Goal: Task Accomplishment & Management: Use online tool/utility

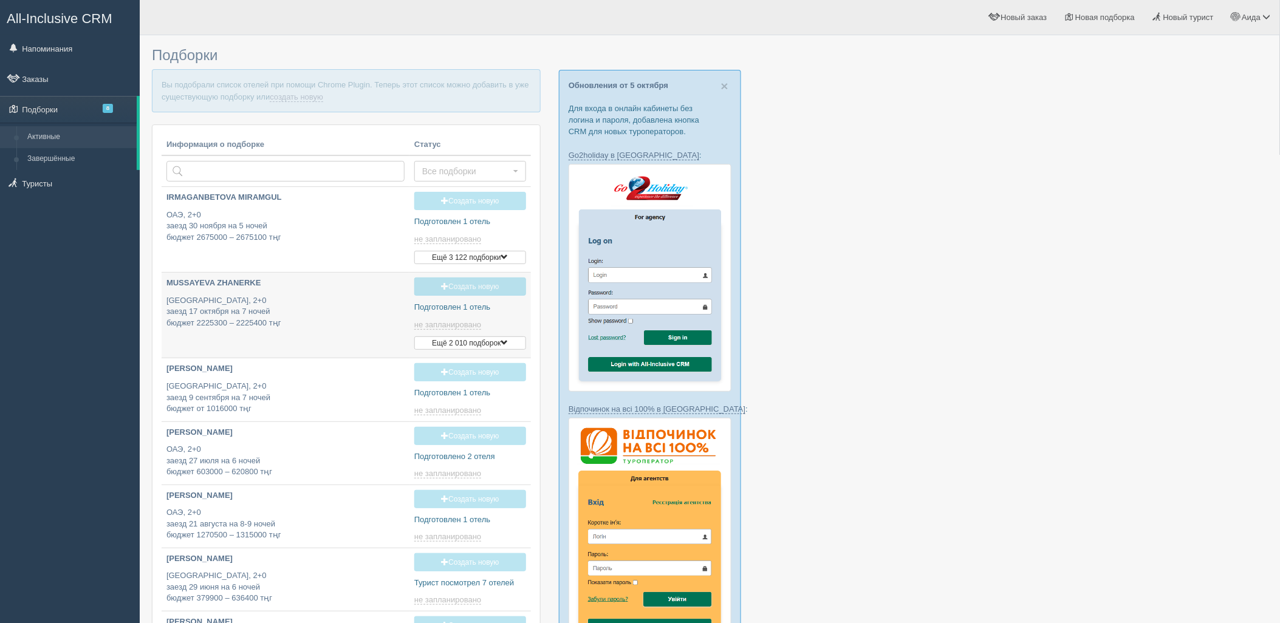
type input "[DATE] 22:00"
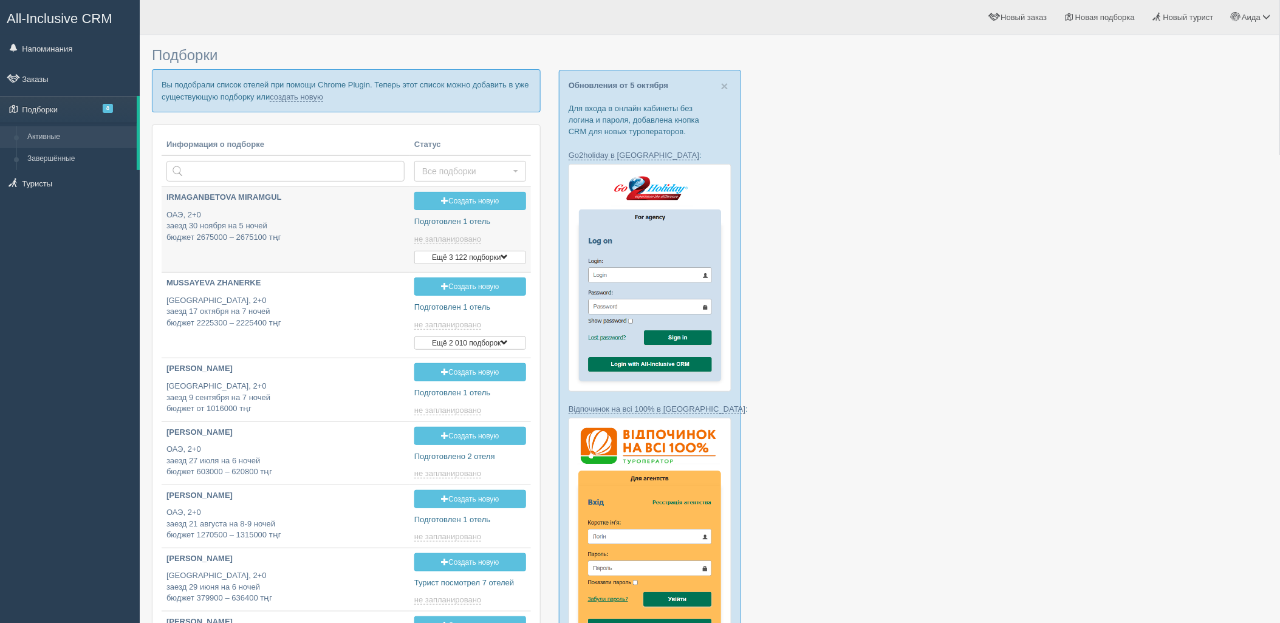
type input "2025-10-09 18:50"
drag, startPoint x: 280, startPoint y: 105, endPoint x: 280, endPoint y: 98, distance: 6.7
click at [280, 105] on p "Вы подобрали список отелей при помощи Chrome Plugin. Теперь этот список можно д…" at bounding box center [346, 90] width 389 height 43
click at [280, 98] on link "создать новую" at bounding box center [296, 97] width 53 height 10
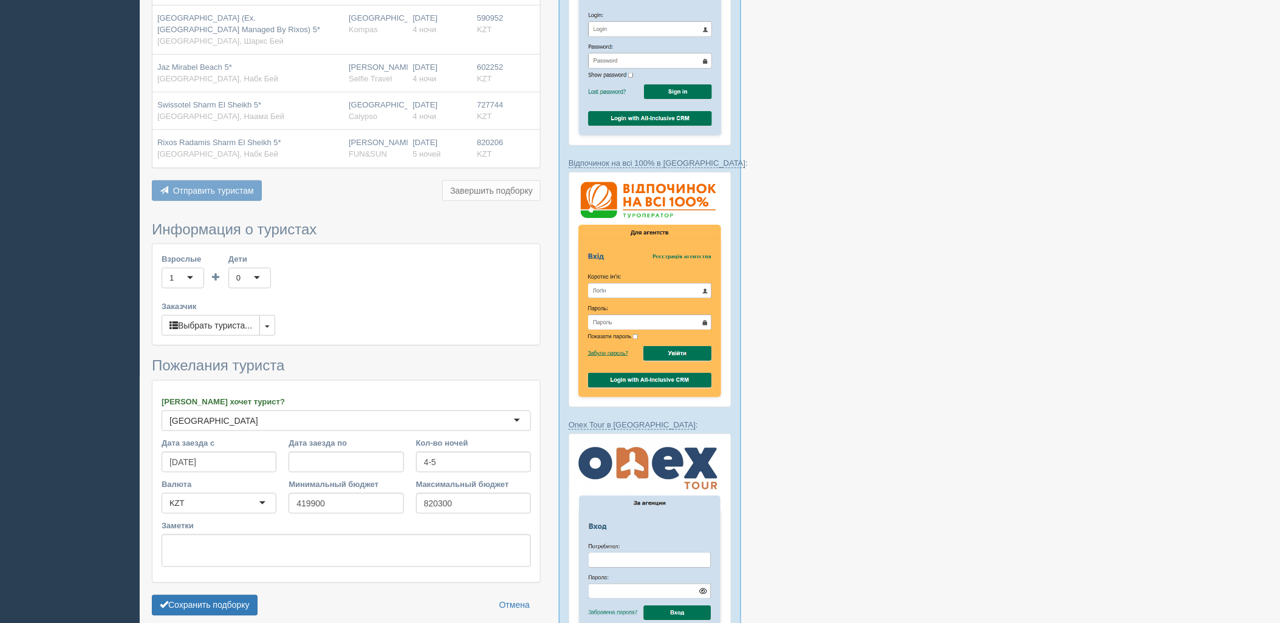
scroll to position [261, 0]
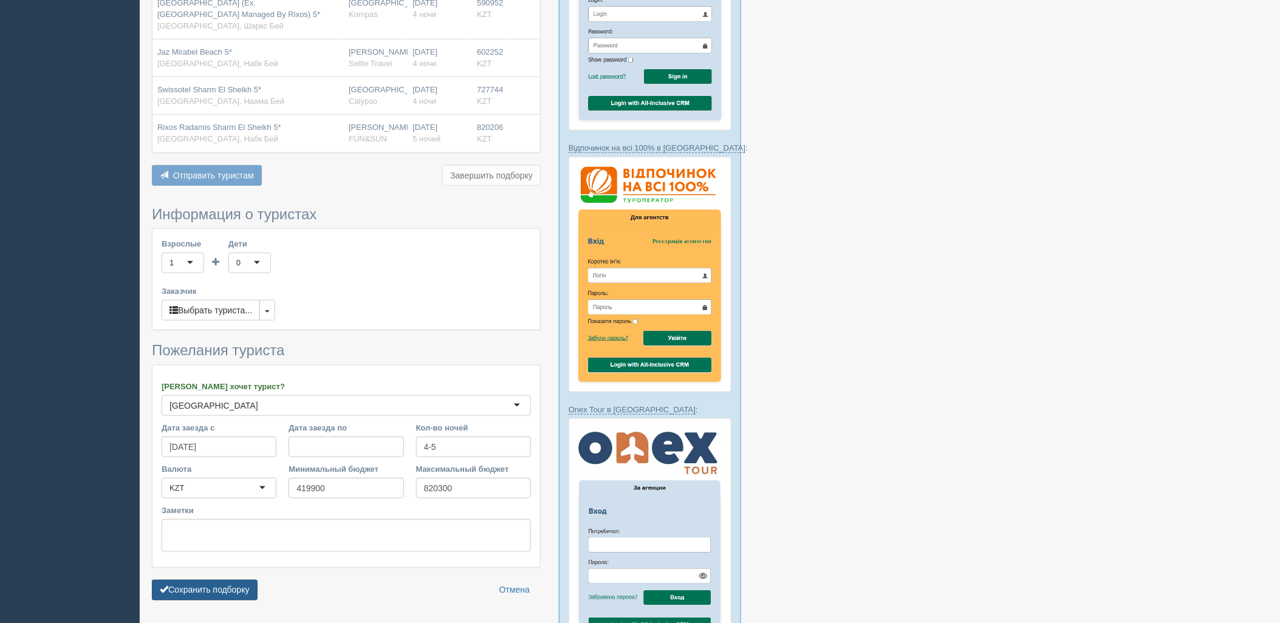
drag, startPoint x: 199, startPoint y: 580, endPoint x: 243, endPoint y: 599, distance: 48.2
click at [199, 580] on form "Информация о туристах Взрослые 1 1 Дети 0 0 Возраст детей Заказчик Выбрать тури…" at bounding box center [346, 407] width 389 height 400
click at [244, 600] on button "Сохранить подборку" at bounding box center [205, 590] width 106 height 21
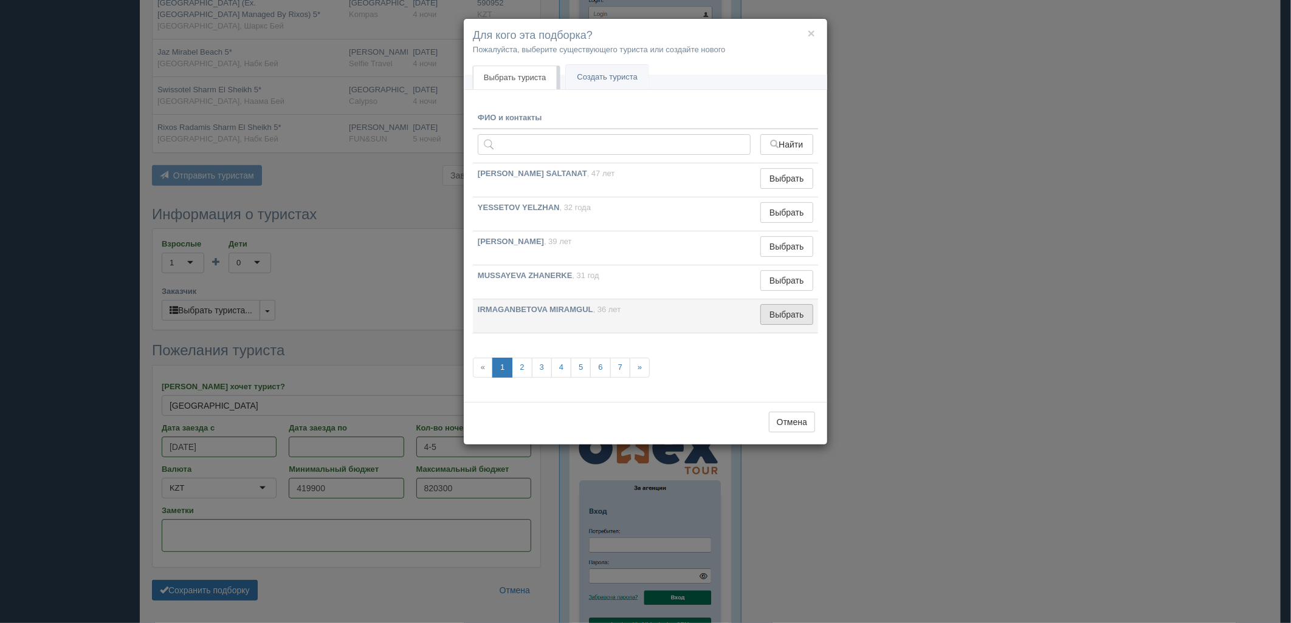
click at [771, 323] on button "Выбрать" at bounding box center [786, 314] width 53 height 21
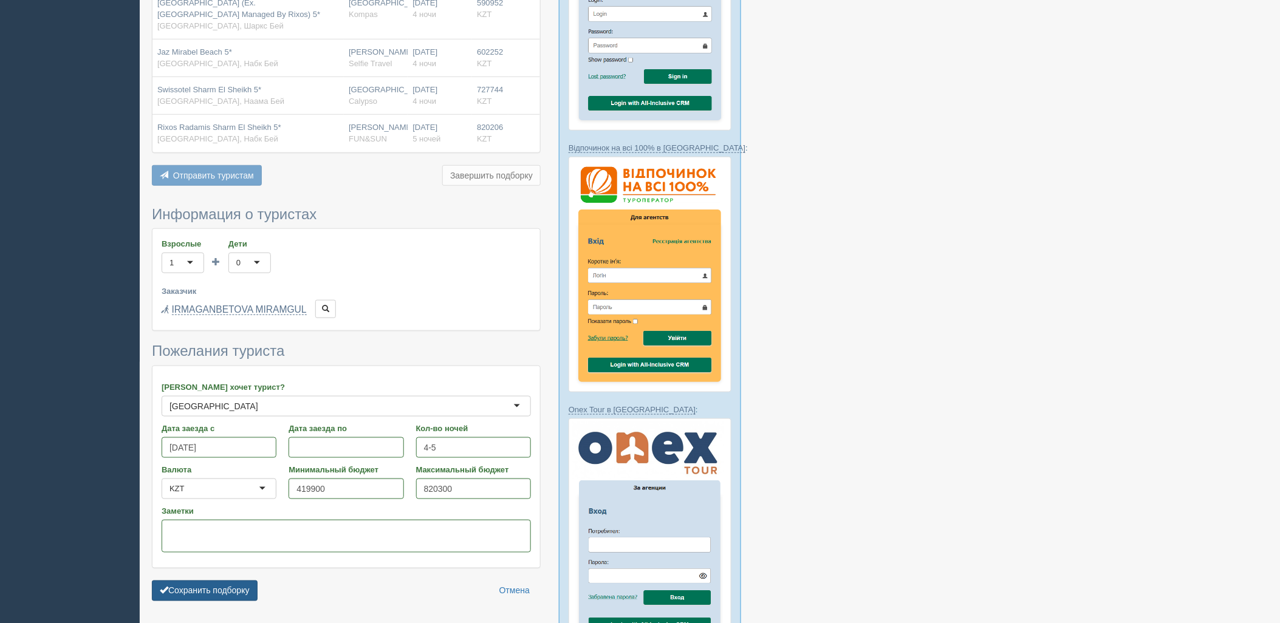
click at [233, 592] on button "Сохранить подборку" at bounding box center [205, 591] width 106 height 21
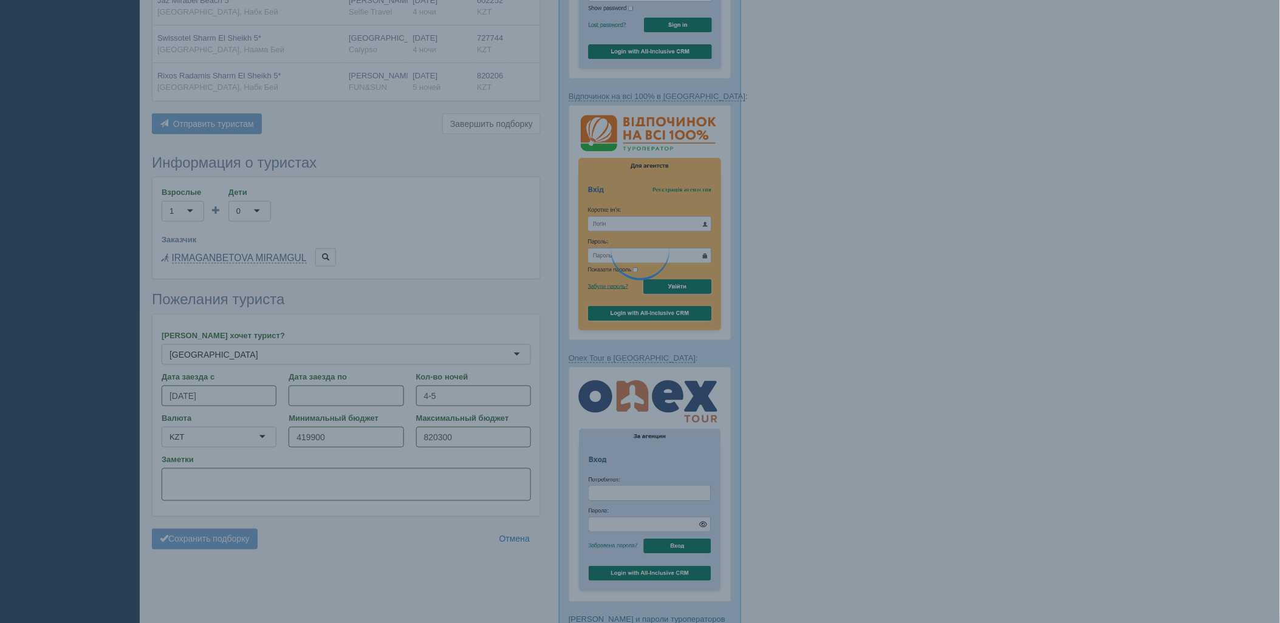
scroll to position [329, 0]
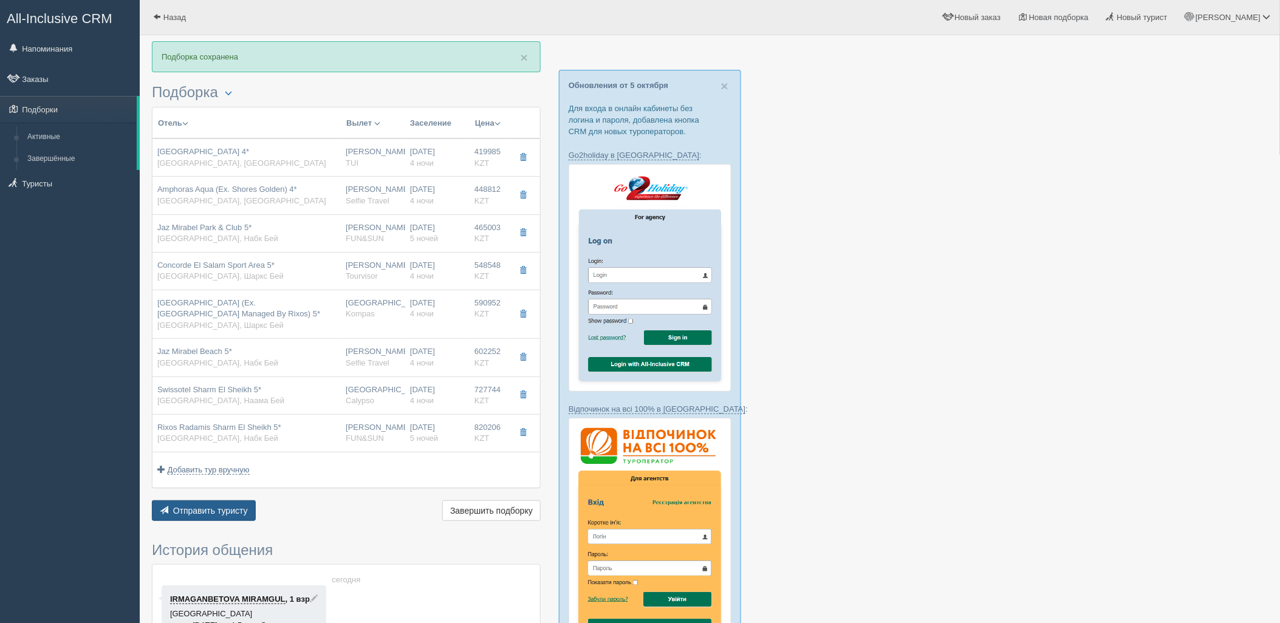
click at [210, 518] on button "Отправить туристу Отправить" at bounding box center [204, 511] width 104 height 21
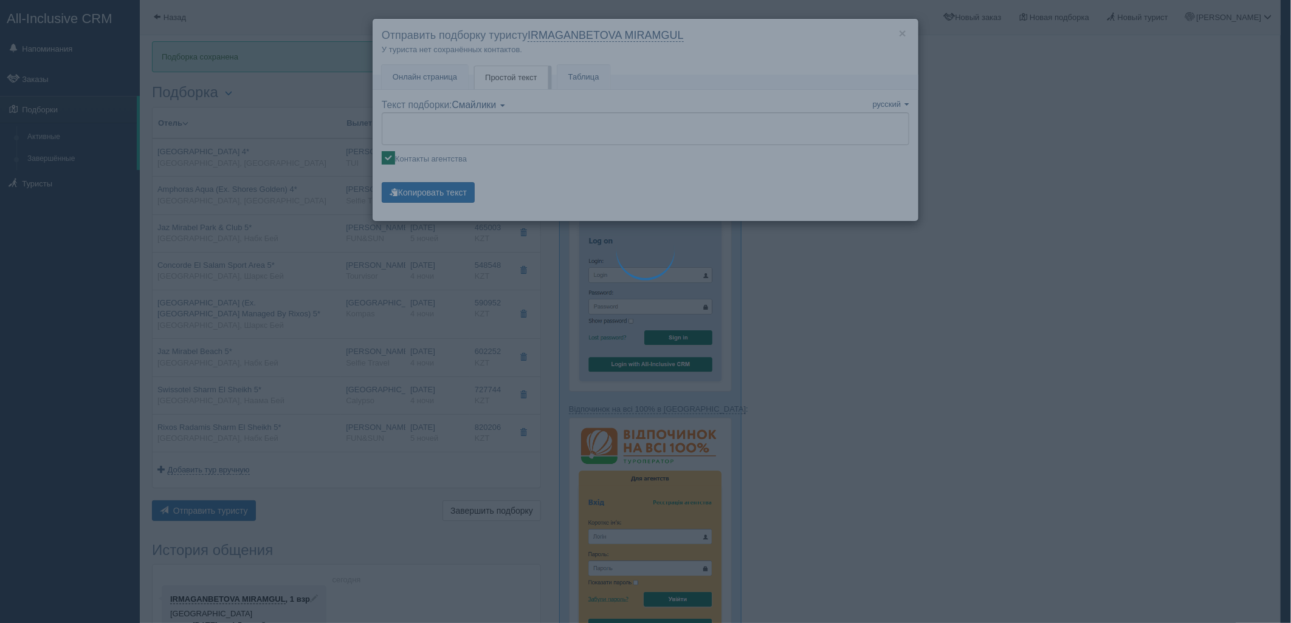
type textarea "🌞 Loremi dolo! Sitametcon Adi elitseddoei temporinc utlabore: 🌎 Etdolo, Magn-al…"
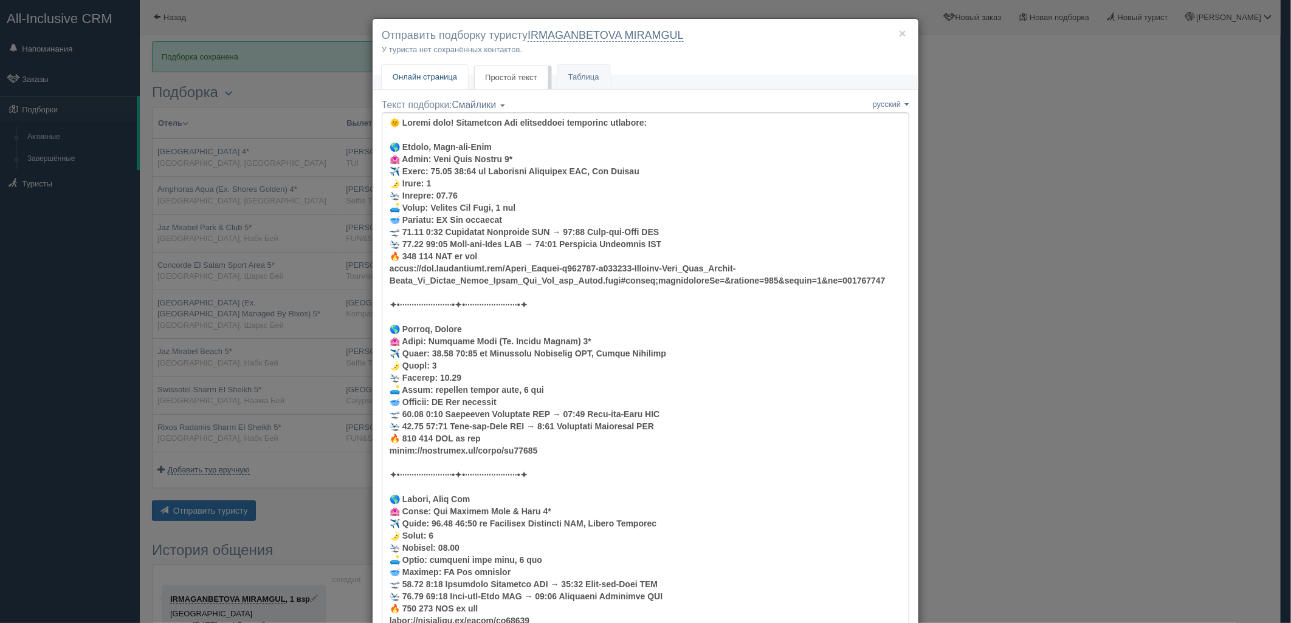
drag, startPoint x: 432, startPoint y: 53, endPoint x: 430, endPoint y: 66, distance: 12.4
click at [431, 56] on div "× Отправить подборку туристу IRMAGANBETOVA MIRAMGUL У туриста нет сохранённых к…" at bounding box center [645, 47] width 546 height 57
click at [430, 70] on link "Онлайн страница Онлайн" at bounding box center [425, 77] width 86 height 25
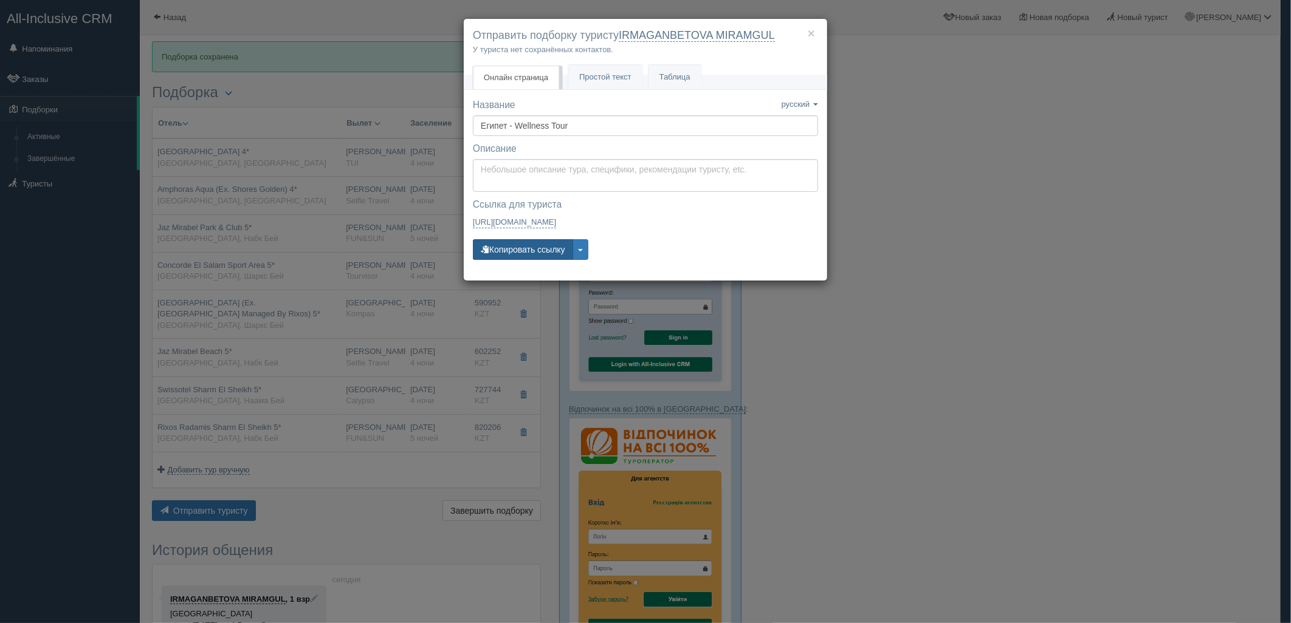
click at [514, 243] on button "Копировать ссылку" at bounding box center [523, 249] width 100 height 21
